Goal: Find contact information: Find contact information

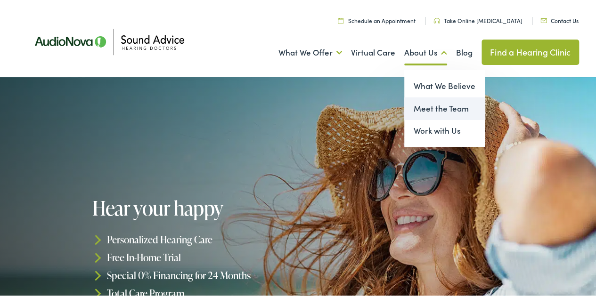
click at [426, 105] on link "Meet the Team" at bounding box center [444, 107] width 81 height 23
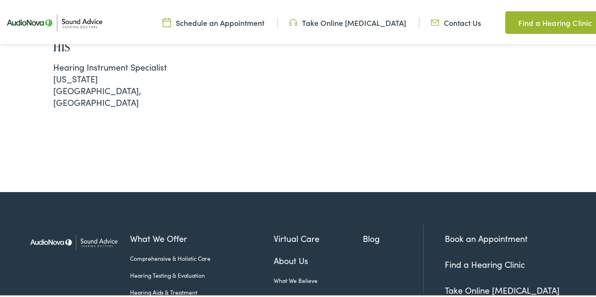
scroll to position [1342, 0]
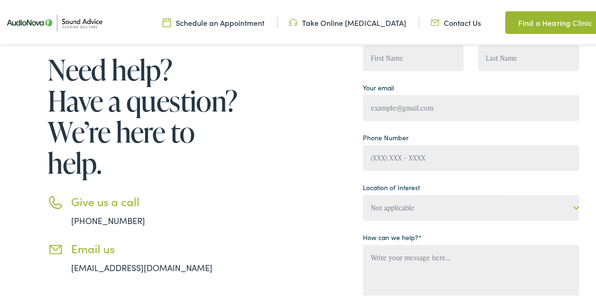
scroll to position [140, 0]
